Goal: Task Accomplishment & Management: Complete application form

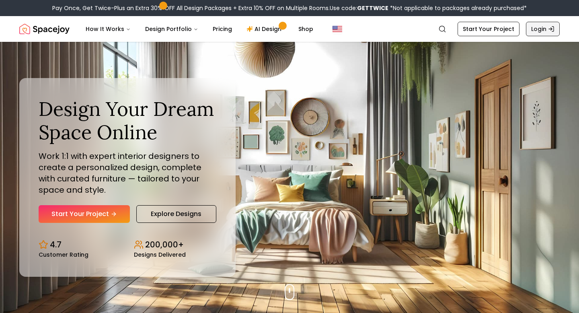
click at [536, 32] on link "Login" at bounding box center [543, 29] width 34 height 14
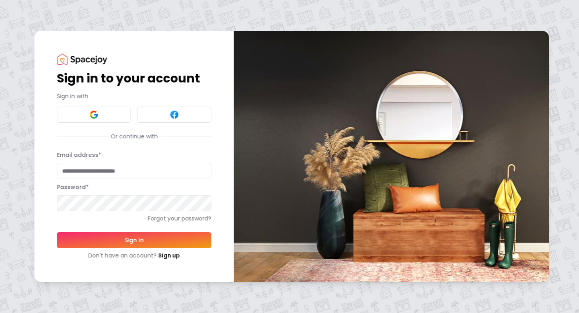
type input "**********"
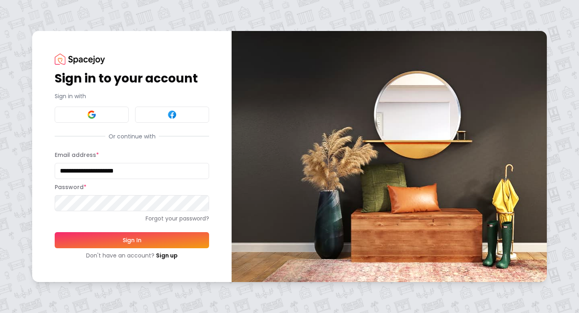
click at [152, 237] on button "Sign In" at bounding box center [132, 240] width 154 height 16
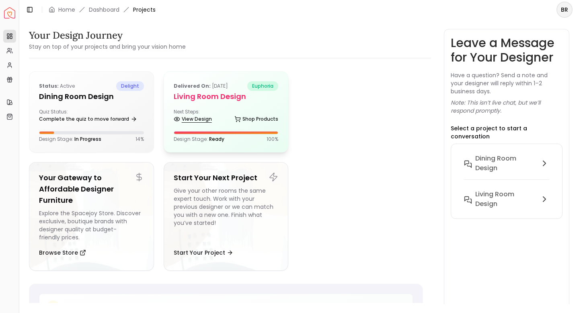
click at [199, 117] on link "View Design" at bounding box center [193, 118] width 38 height 11
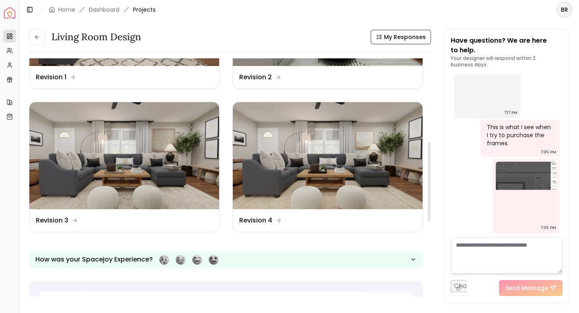
scroll to position [252, 0]
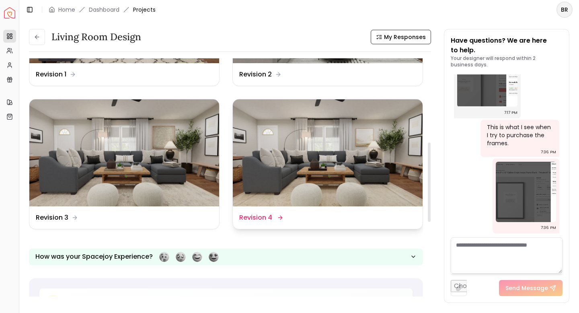
click at [327, 168] on img at bounding box center [328, 152] width 190 height 107
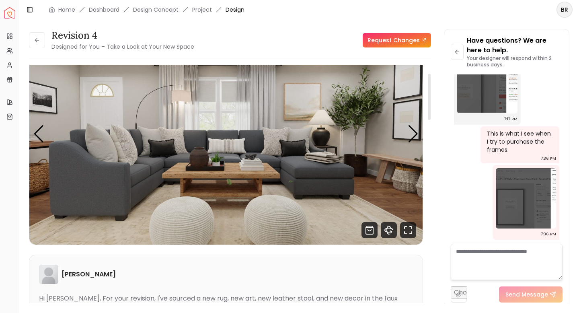
scroll to position [44, 0]
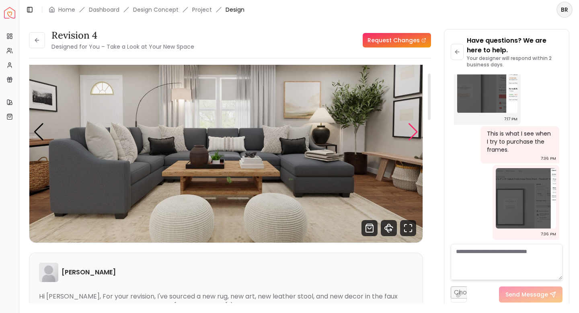
click at [413, 134] on div "Next slide" at bounding box center [412, 132] width 11 height 18
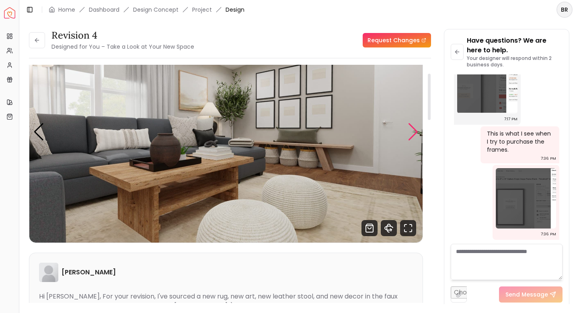
click at [413, 134] on div "Next slide" at bounding box center [412, 132] width 11 height 18
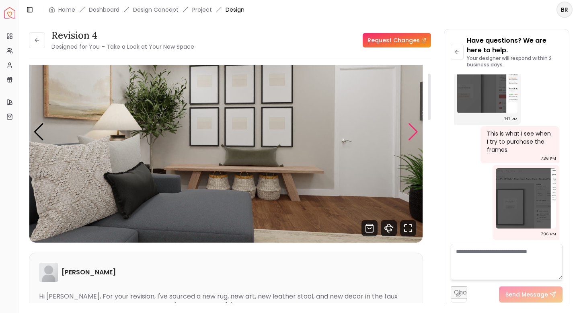
click at [413, 134] on div "Next slide" at bounding box center [412, 132] width 11 height 18
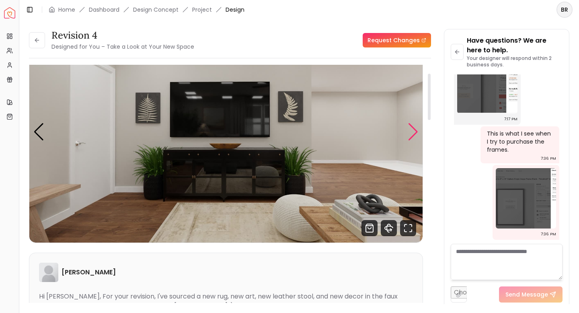
click at [413, 135] on div "Next slide" at bounding box center [412, 132] width 11 height 18
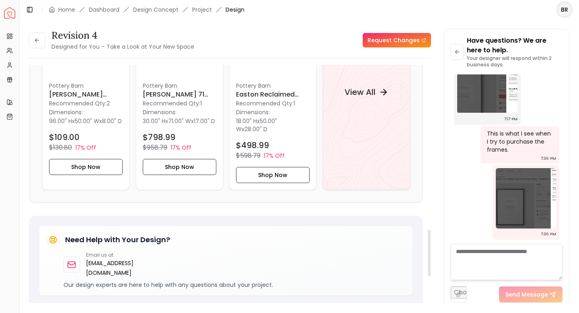
scroll to position [833, 0]
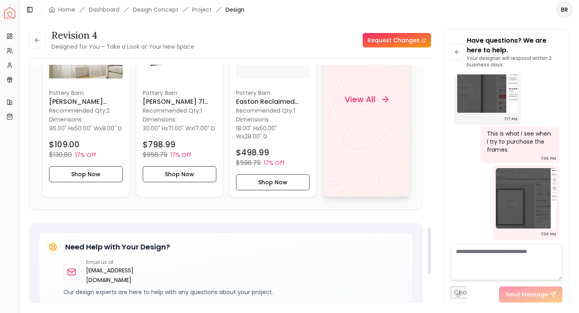
click at [356, 114] on div "View All" at bounding box center [366, 99] width 87 height 195
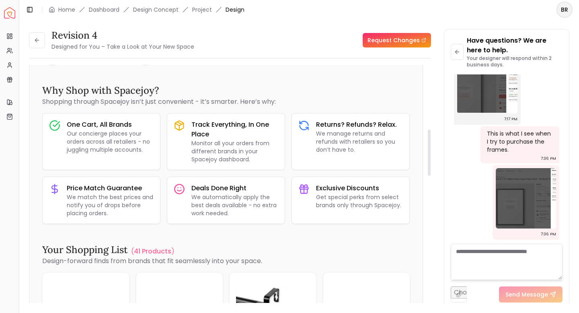
scroll to position [0, 0]
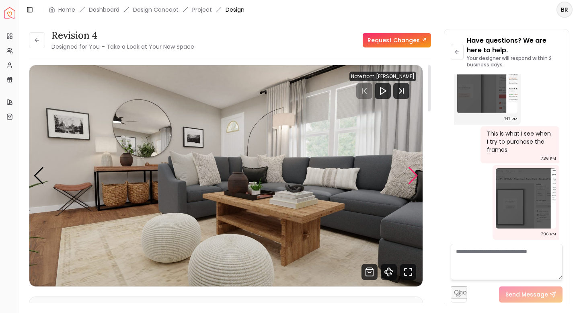
click at [412, 180] on div "Next slide" at bounding box center [412, 176] width 11 height 18
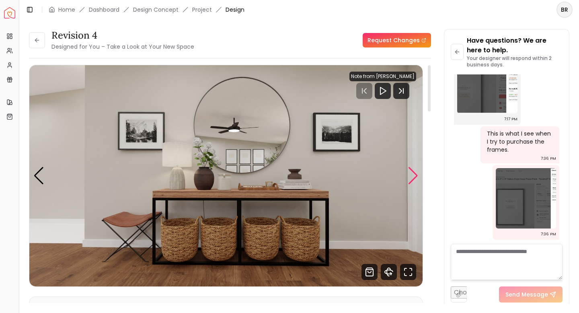
click at [412, 180] on div "Next slide" at bounding box center [412, 176] width 11 height 18
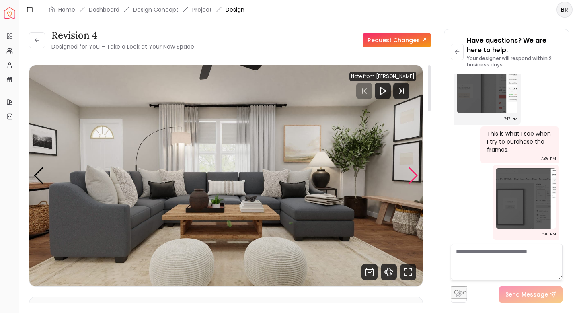
click at [412, 180] on div "Next slide" at bounding box center [412, 176] width 11 height 18
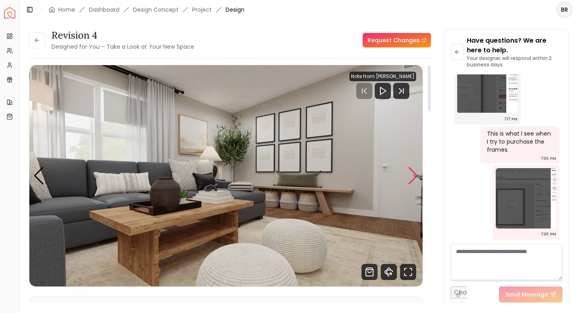
click at [412, 180] on div "Next slide" at bounding box center [412, 176] width 11 height 18
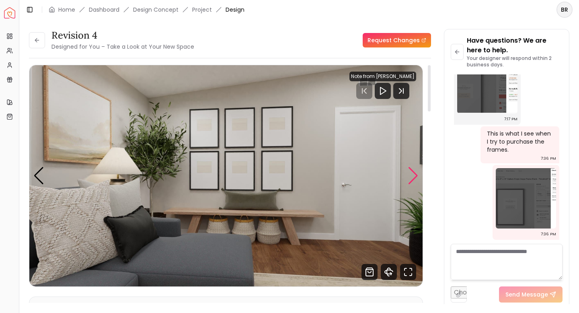
click at [412, 180] on div "Next slide" at bounding box center [412, 176] width 11 height 18
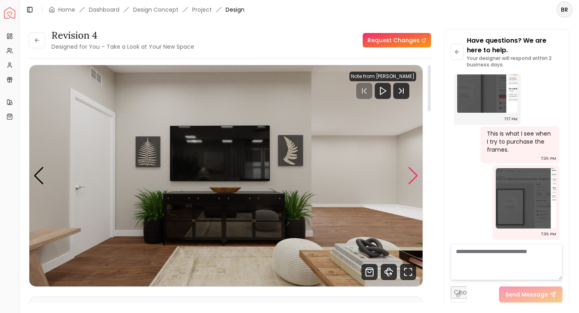
click at [411, 180] on div "Next slide" at bounding box center [412, 176] width 11 height 18
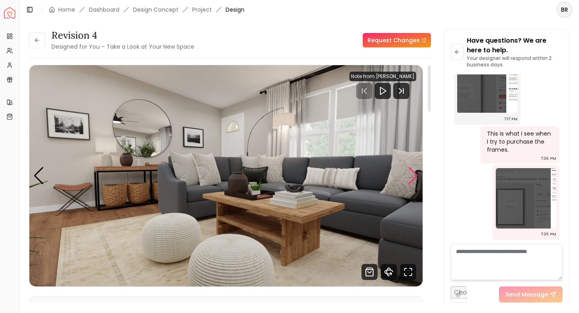
click at [411, 180] on div "Next slide" at bounding box center [412, 176] width 11 height 18
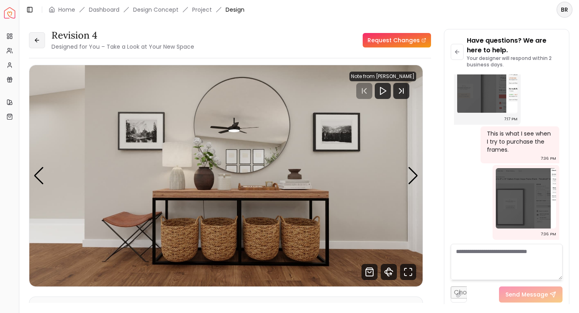
click at [40, 38] on button at bounding box center [37, 40] width 16 height 16
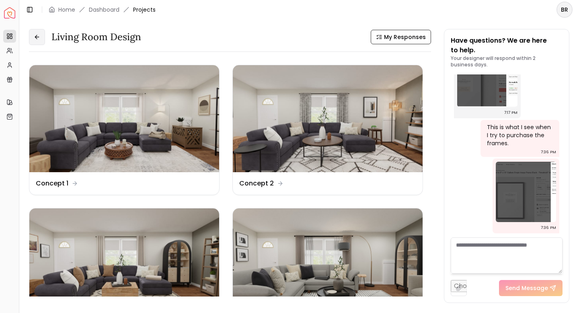
click at [37, 33] on button at bounding box center [37, 37] width 16 height 16
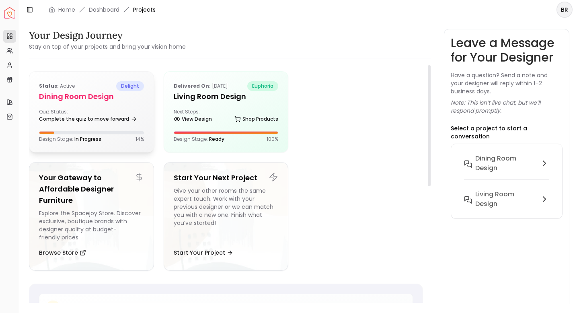
click at [72, 90] on p "Status: active" at bounding box center [57, 86] width 36 height 10
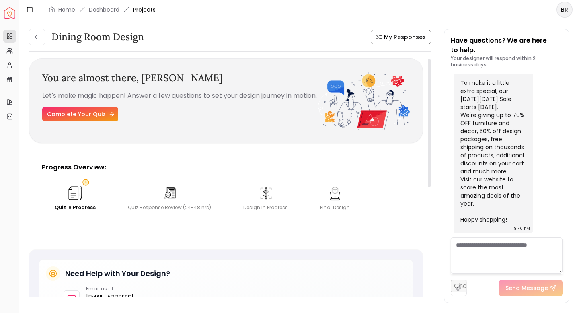
click at [97, 121] on link "Complete Your Quiz" at bounding box center [80, 114] width 76 height 14
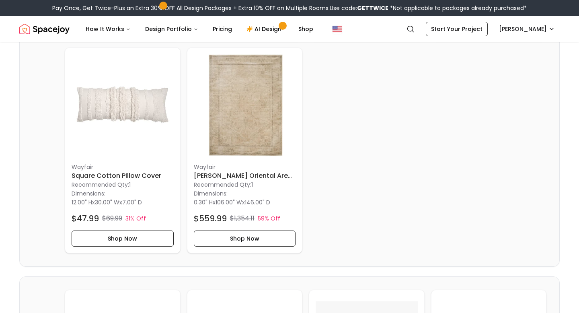
scroll to position [579, 0]
